Goal: Task Accomplishment & Management: Manage account settings

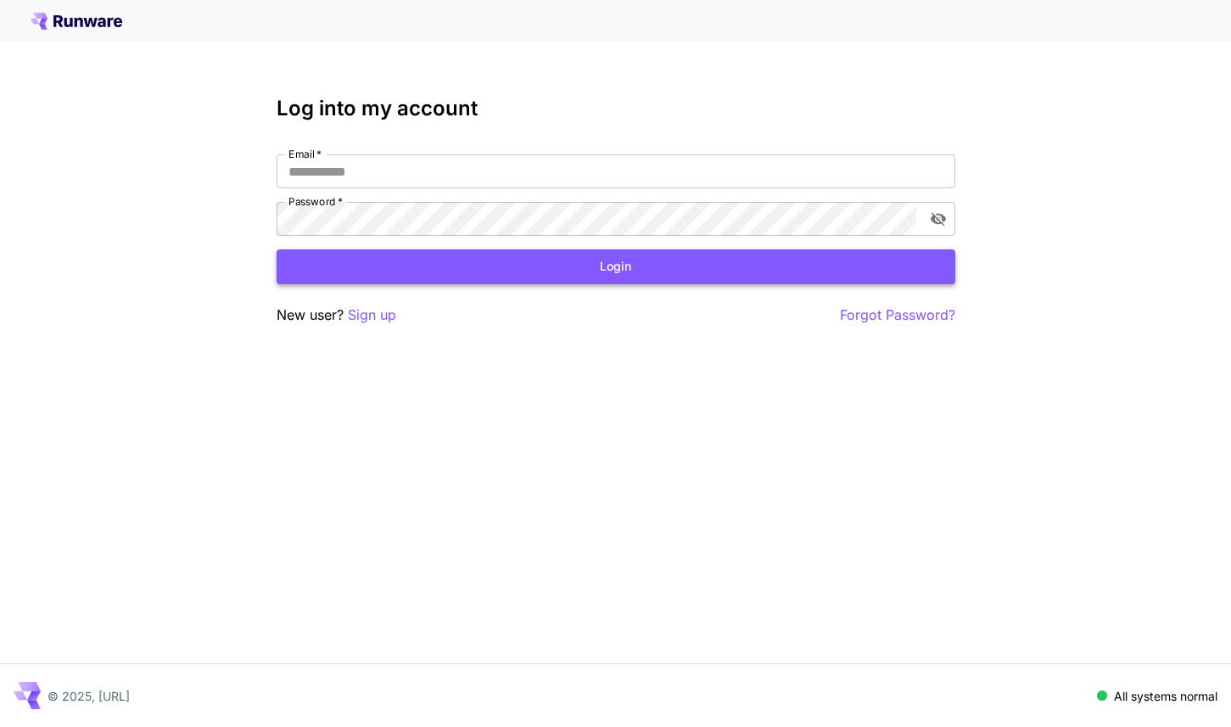
type input "**********"
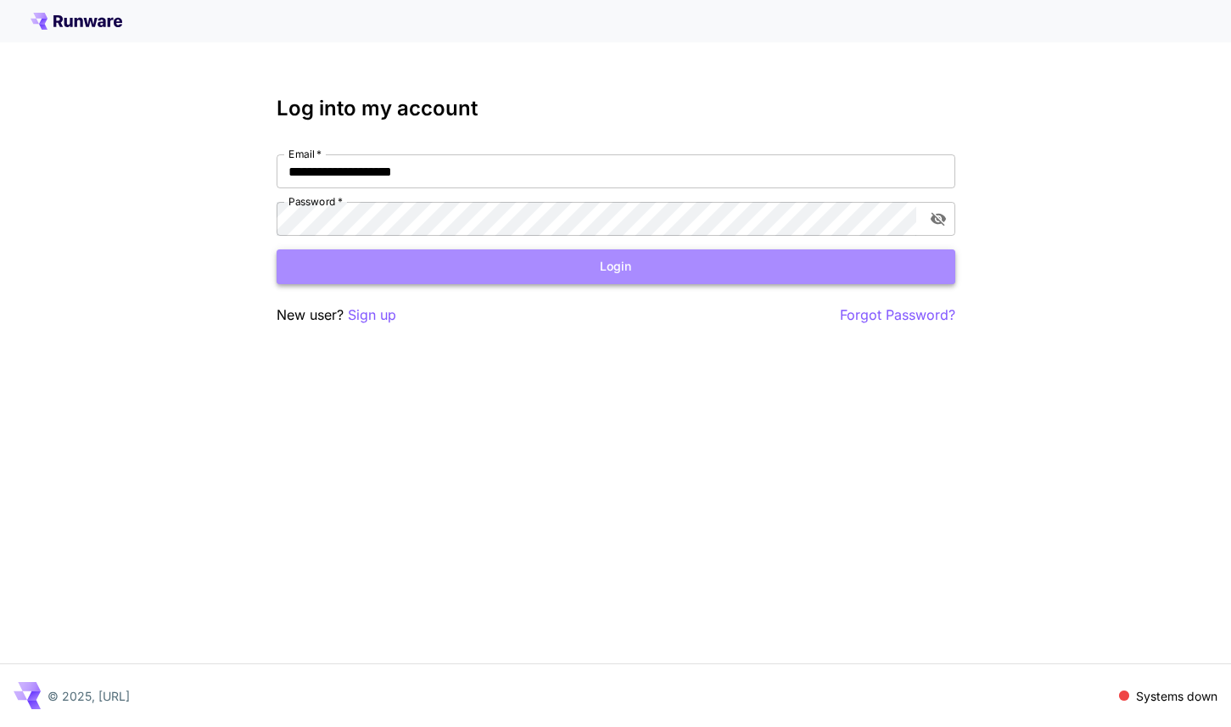
click at [427, 263] on button "Login" at bounding box center [616, 266] width 679 height 35
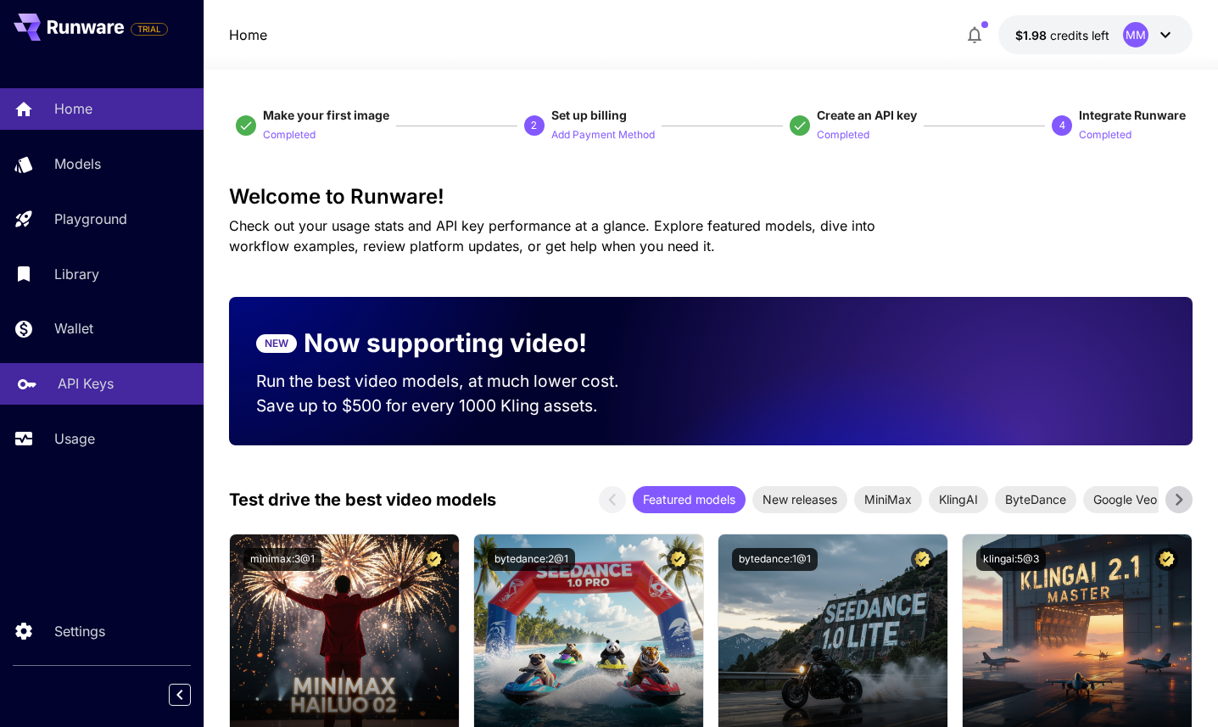
click at [77, 383] on p "API Keys" at bounding box center [86, 383] width 56 height 20
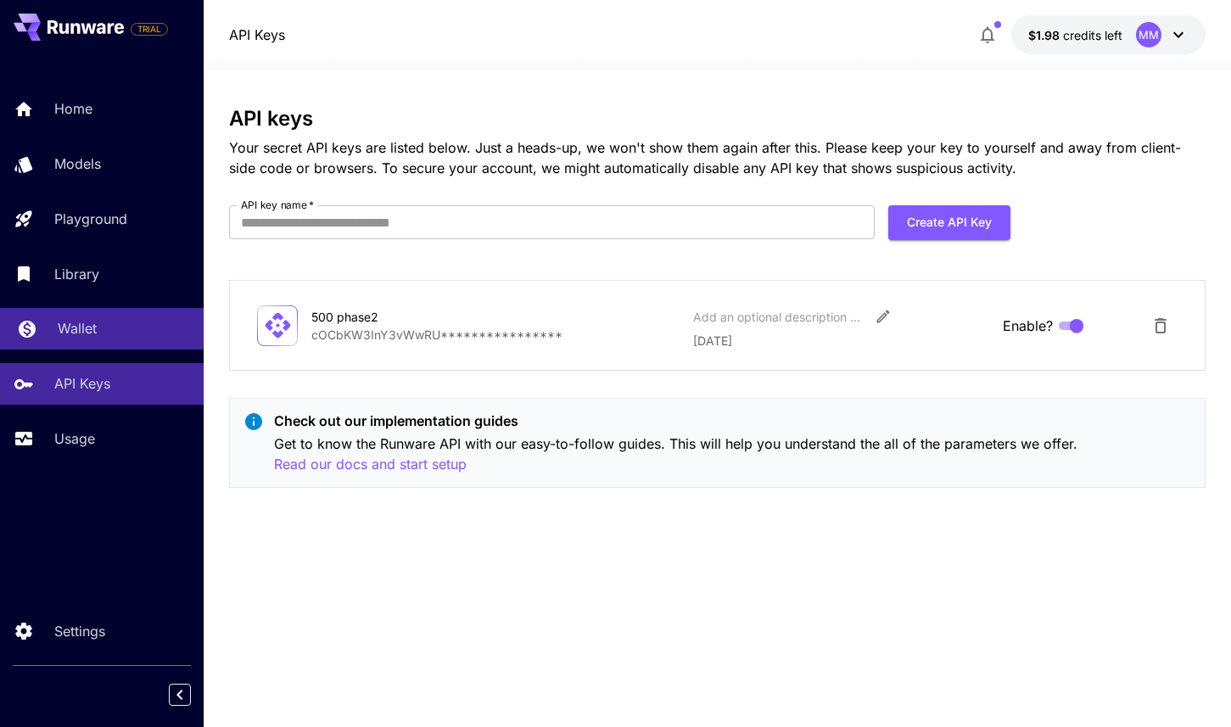
click at [59, 338] on p "Wallet" at bounding box center [77, 328] width 39 height 20
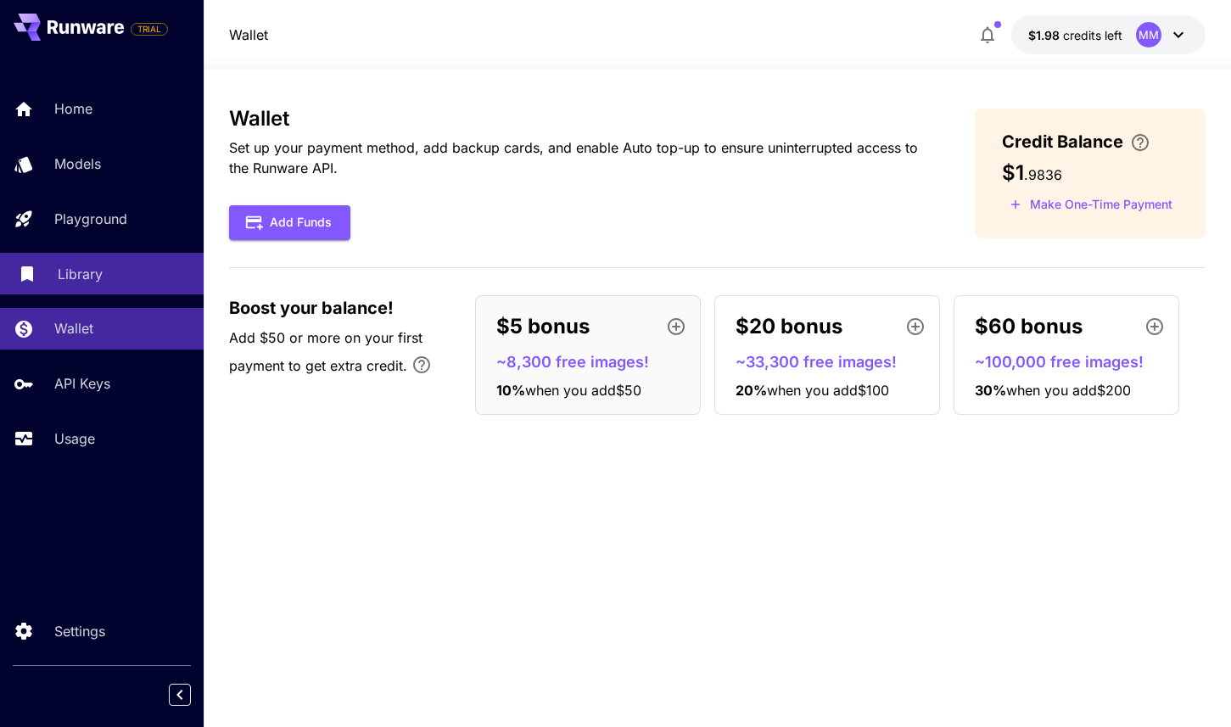
click at [88, 282] on p "Library" at bounding box center [80, 274] width 45 height 20
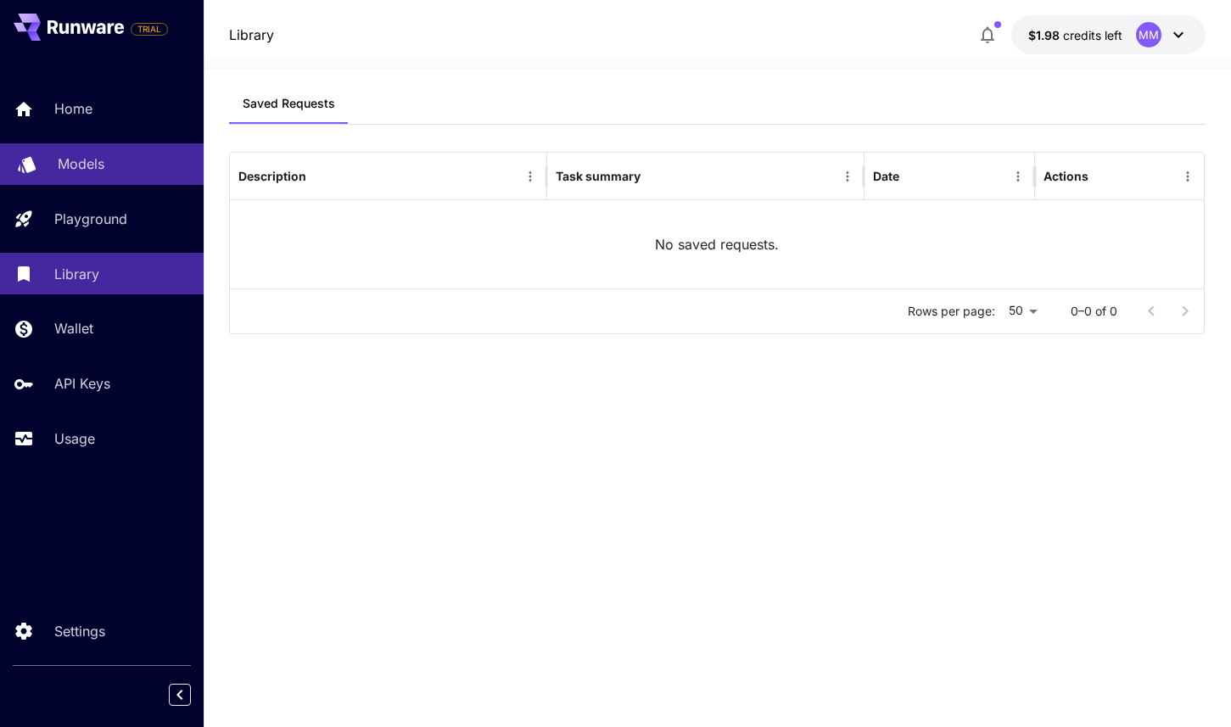
click at [89, 159] on p "Models" at bounding box center [81, 164] width 47 height 20
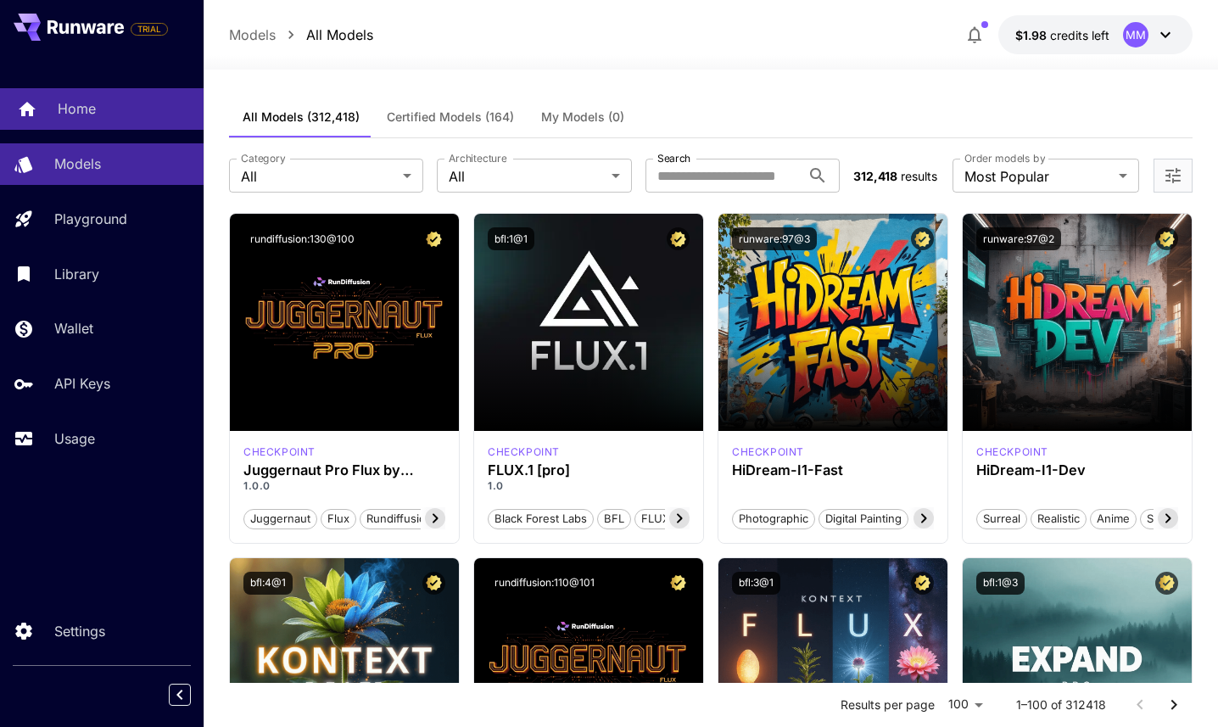
click at [86, 110] on p "Home" at bounding box center [77, 108] width 38 height 20
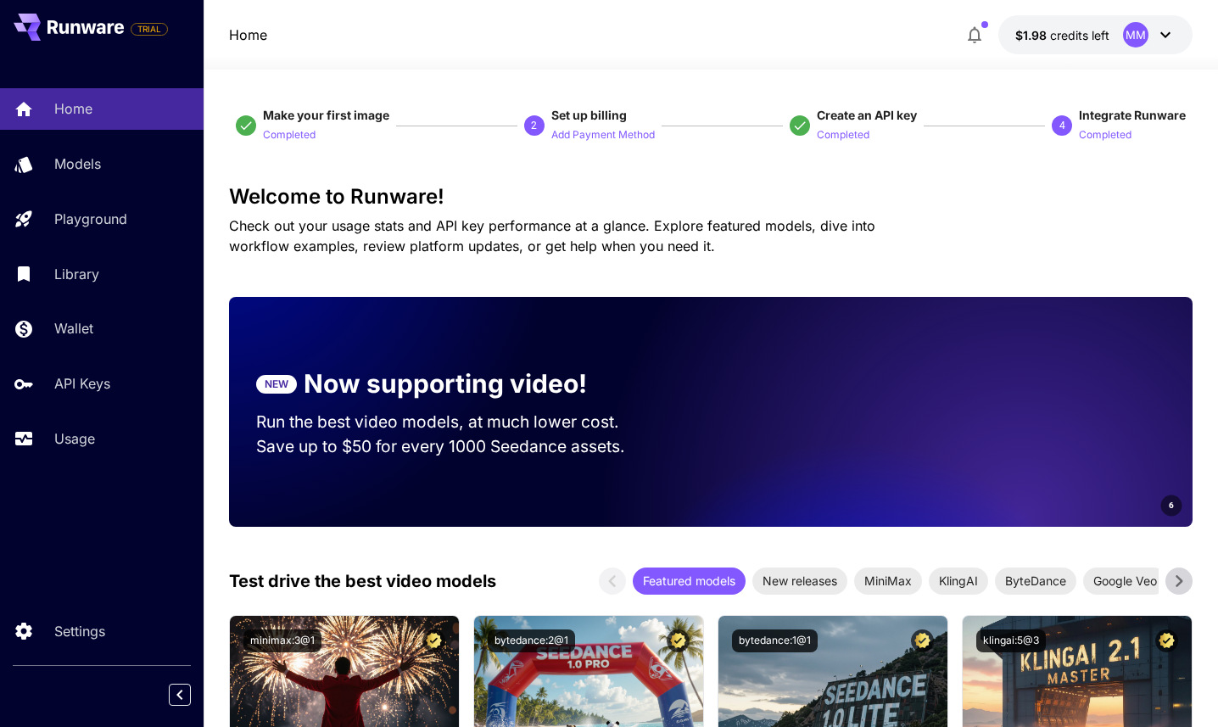
click at [588, 133] on p "Add Payment Method" at bounding box center [602, 135] width 103 height 16
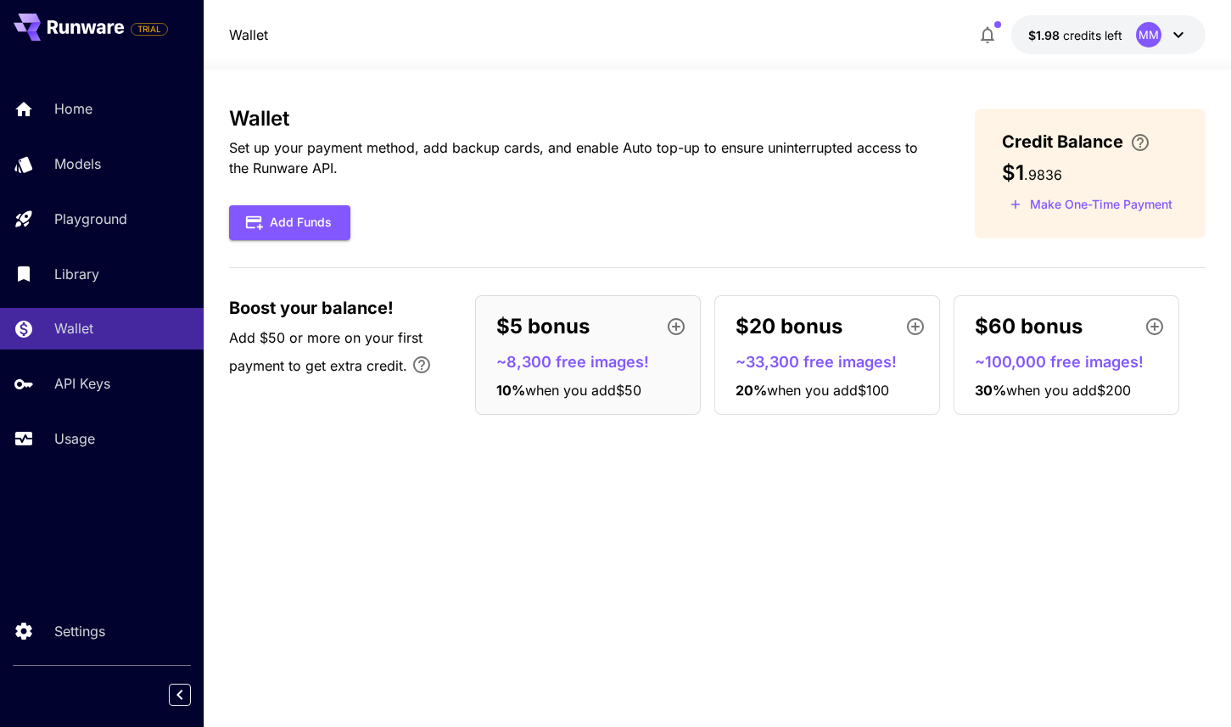
click at [85, 35] on button at bounding box center [69, 27] width 110 height 27
click at [54, 634] on link "Settings" at bounding box center [102, 631] width 204 height 42
